Goal: Task Accomplishment & Management: Manage account settings

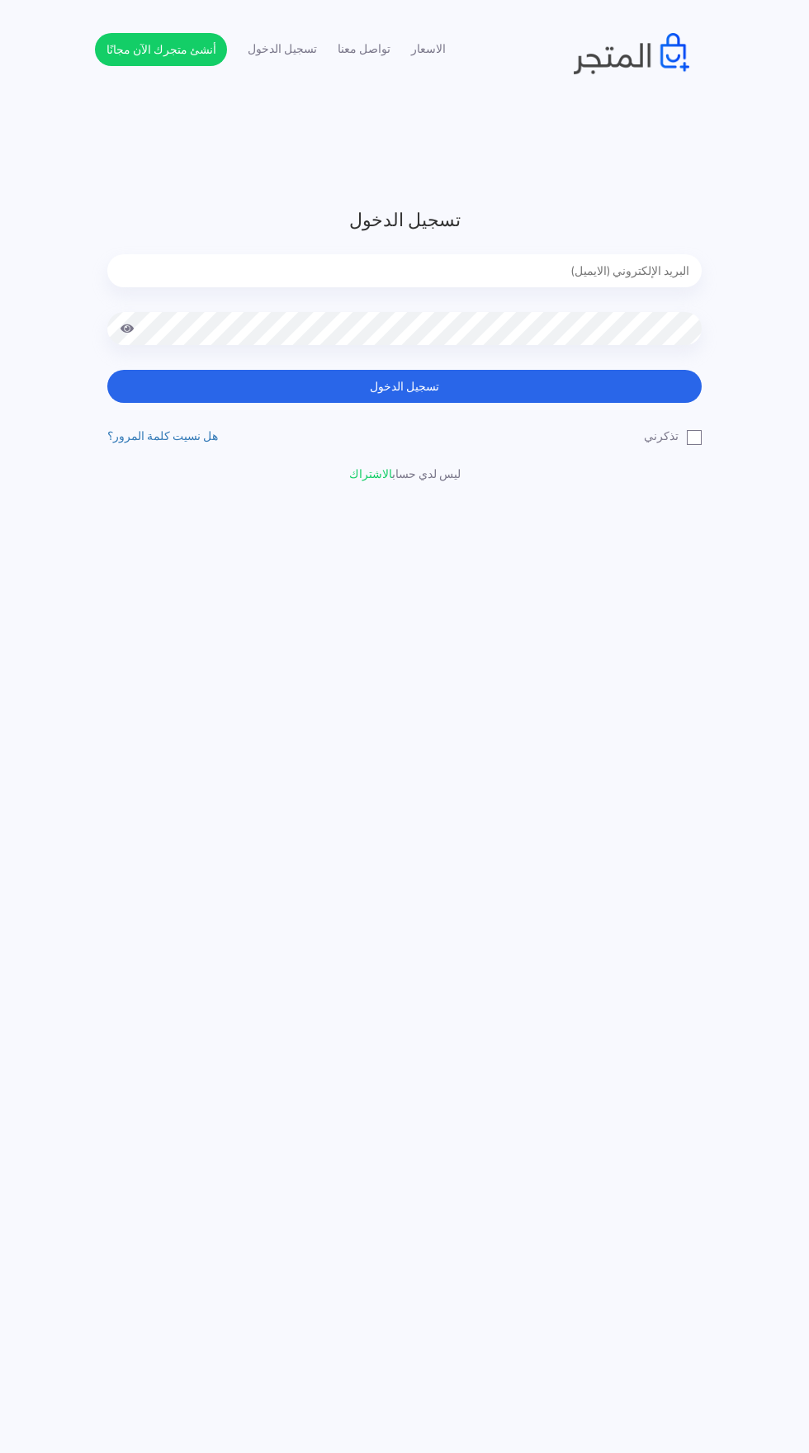
type input "[EMAIL_ADDRESS][DOMAIN_NAME]"
click at [107, 370] on button "تسجيل الدخول" at bounding box center [404, 386] width 595 height 33
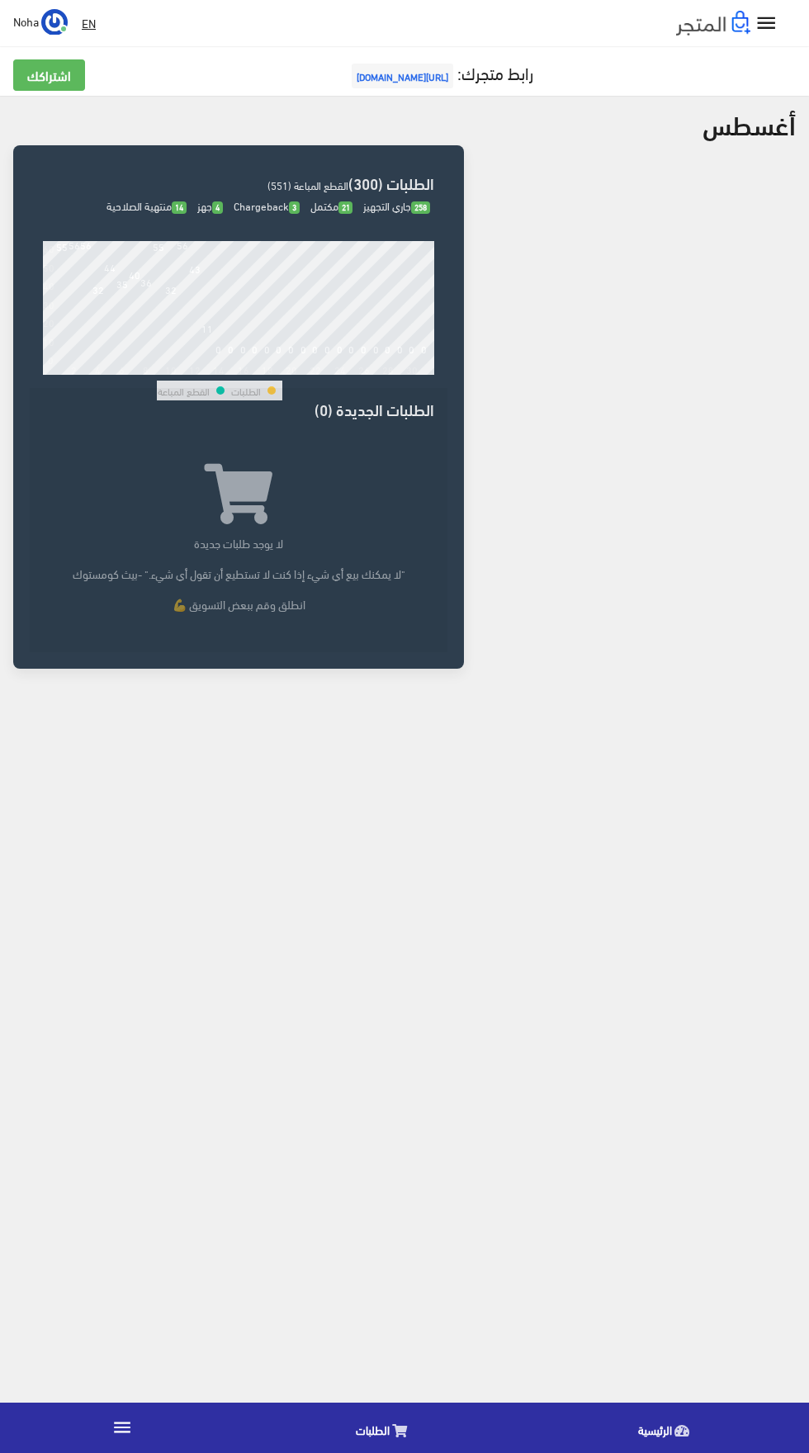
click at [121, 1431] on icon "" at bounding box center [121, 1427] width 21 height 21
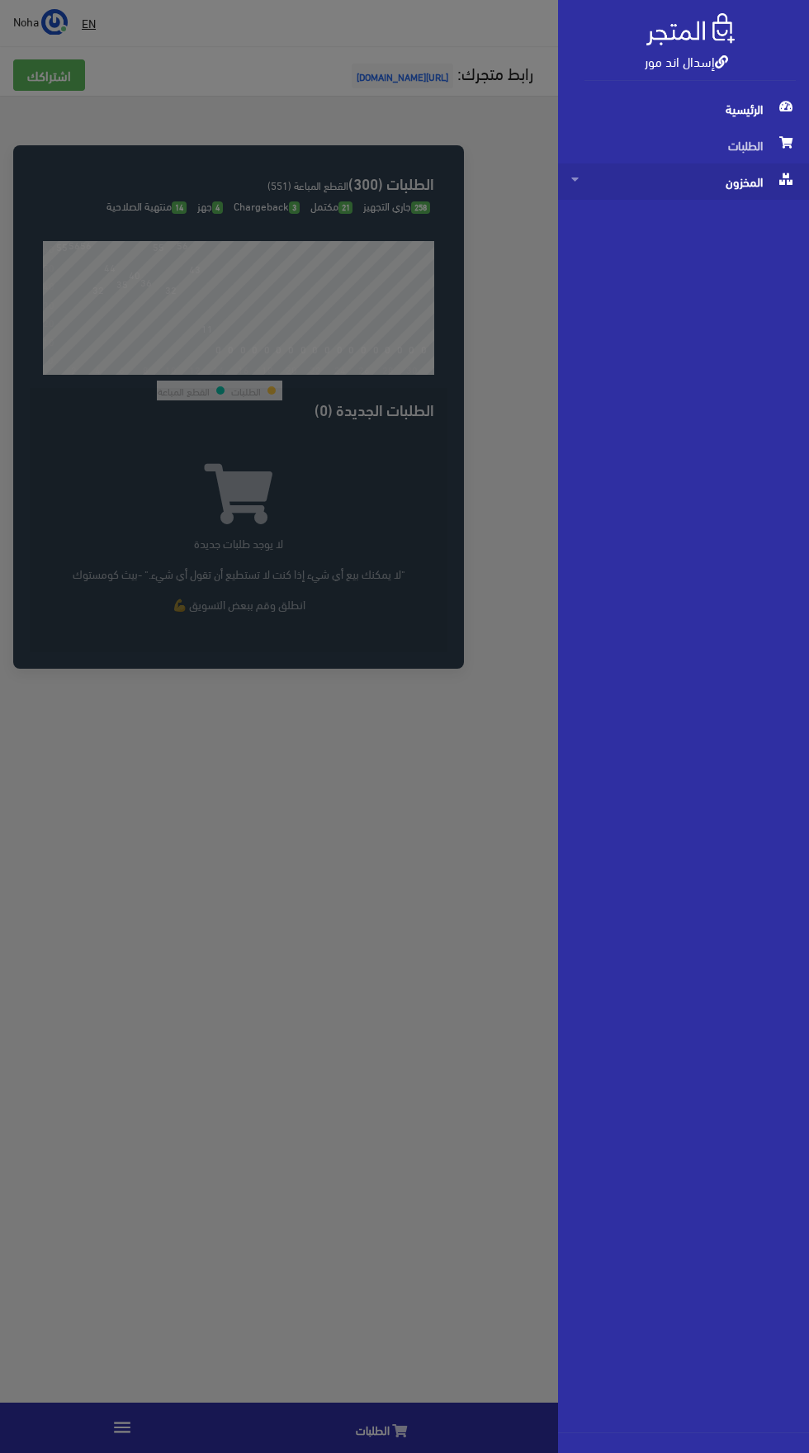
click at [663, 192] on span "المخزون" at bounding box center [683, 181] width 225 height 36
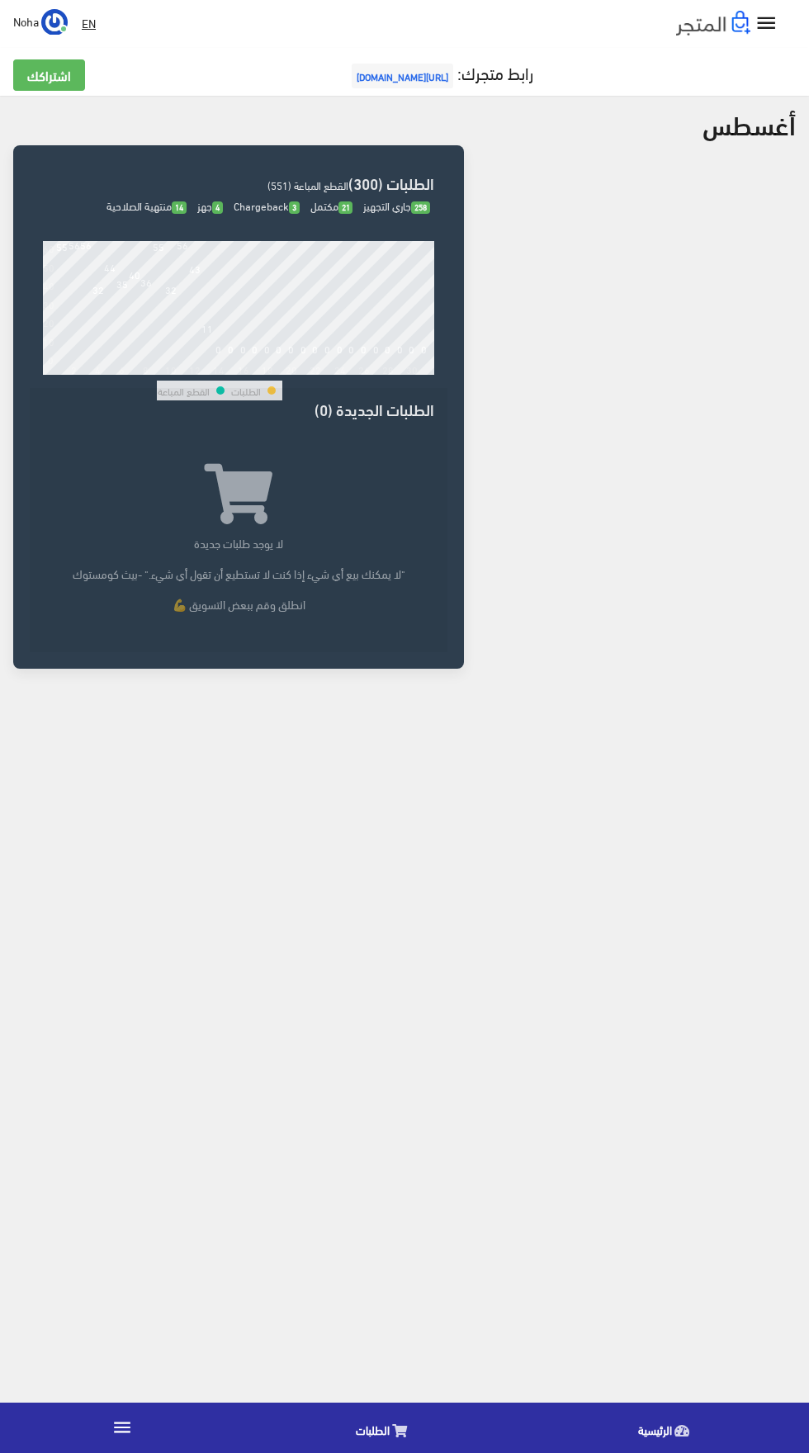
click at [142, 1434] on link "" at bounding box center [122, 1428] width 244 height 46
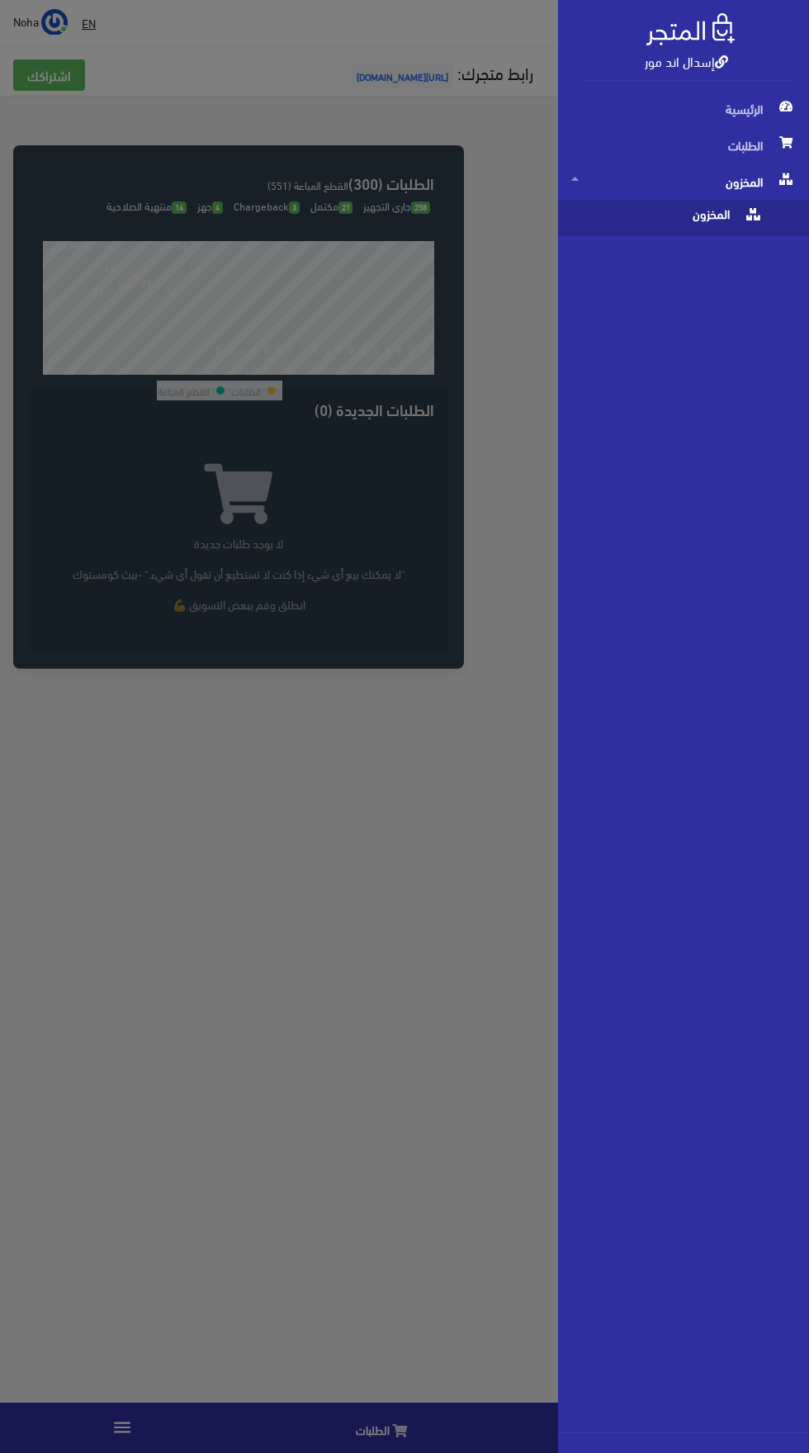
click at [723, 230] on span "المخزون" at bounding box center [667, 218] width 192 height 36
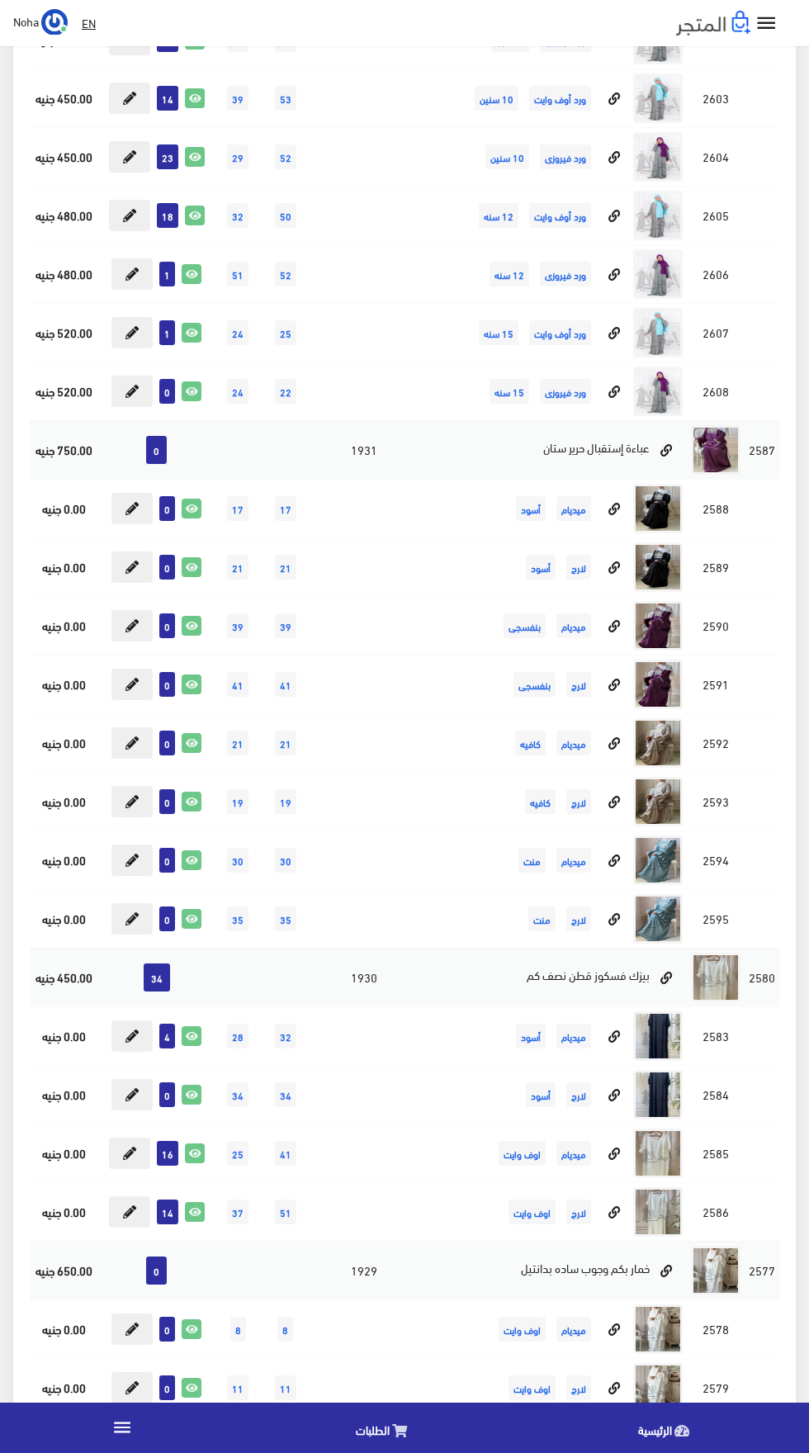
scroll to position [10339, 0]
